Goal: Transaction & Acquisition: Purchase product/service

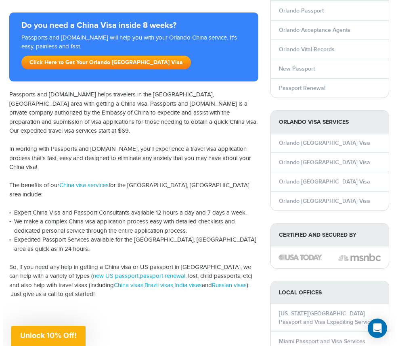
scroll to position [106, 0]
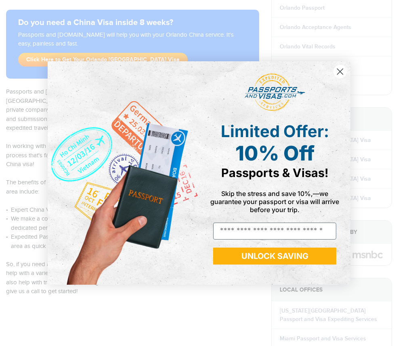
click at [339, 72] on circle "Close dialog" at bounding box center [339, 71] width 13 height 13
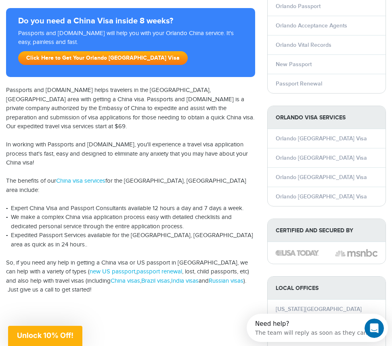
scroll to position [109, 0]
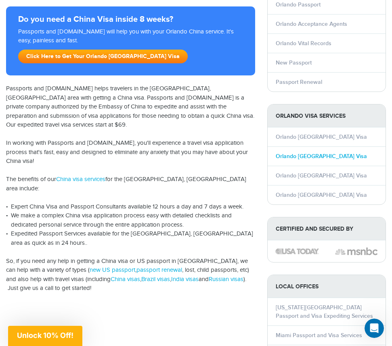
click at [298, 157] on link "Orlando China Visa" at bounding box center [321, 156] width 91 height 7
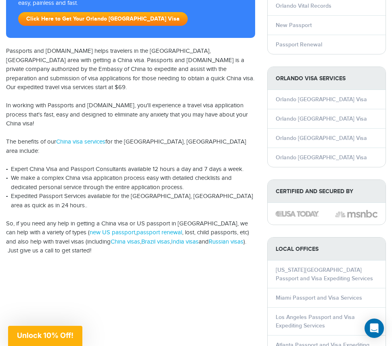
scroll to position [148, 0]
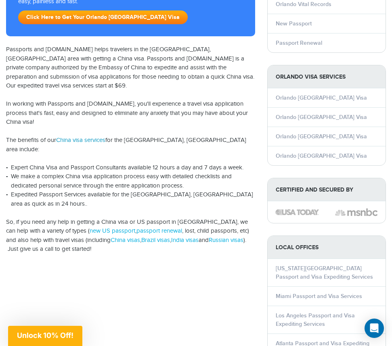
click at [88, 137] on link "China visa services" at bounding box center [80, 140] width 49 height 7
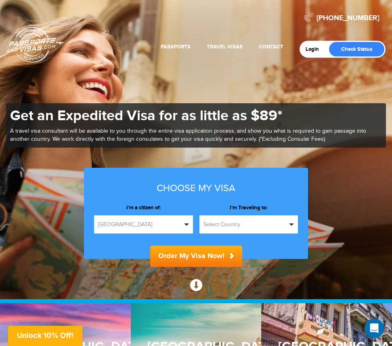
click at [178, 225] on span "[GEOGRAPHIC_DATA]" at bounding box center [140, 225] width 84 height 8
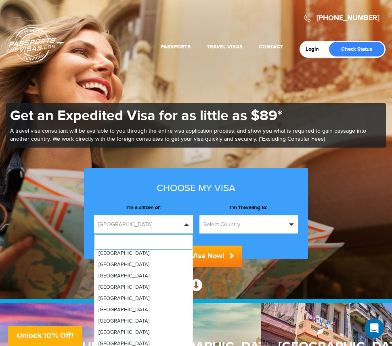
scroll to position [336, 0]
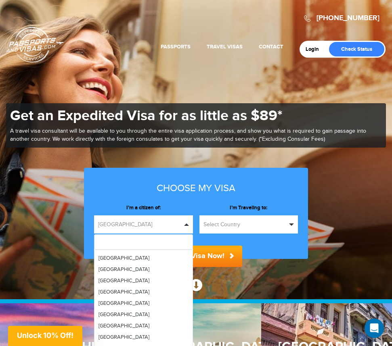
click at [191, 200] on div "**********" at bounding box center [196, 213] width 224 height 91
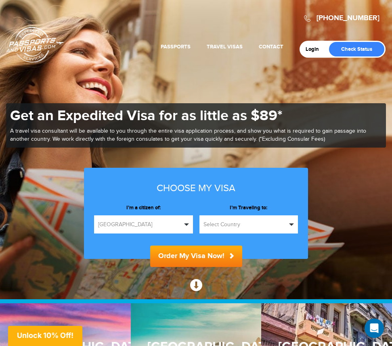
click at [230, 226] on span "Select Country" at bounding box center [245, 225] width 84 height 8
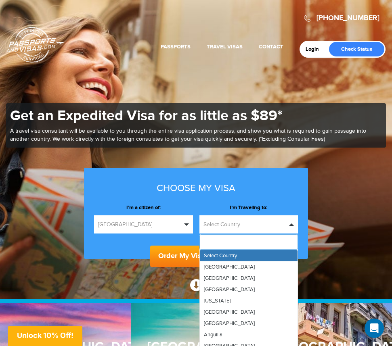
type input "*"
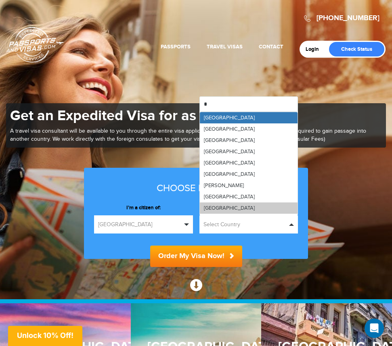
click at [232, 206] on link "[GEOGRAPHIC_DATA]" at bounding box center [249, 208] width 98 height 11
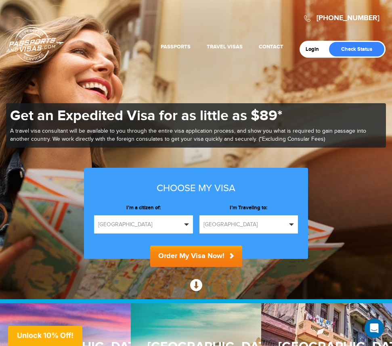
click at [205, 256] on button "Order My Visa Now!" at bounding box center [196, 256] width 92 height 21
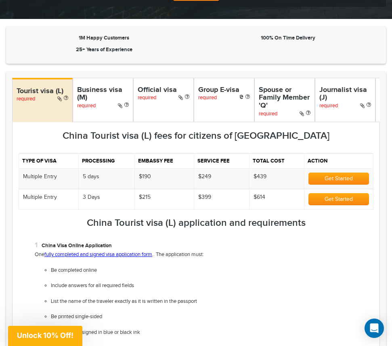
scroll to position [245, 0]
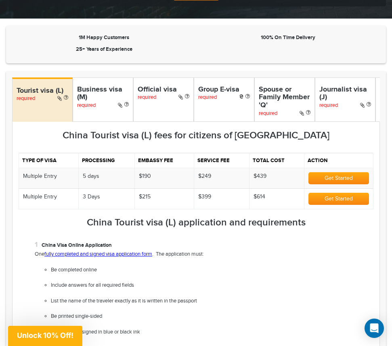
click at [262, 272] on li "China Visa Online Application One fully completed and signed visa application f…" at bounding box center [204, 288] width 339 height 96
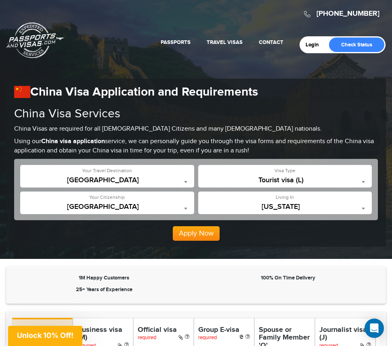
scroll to position [0, 0]
